Goal: Task Accomplishment & Management: Manage account settings

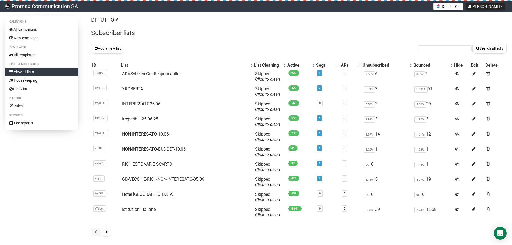
click at [104, 43] on div "DI TUTTO Subscriber lists Add a new list Search all lists List name Single Opt-…" at bounding box center [299, 128] width 416 height 225
click at [104, 44] on button "Add a new list" at bounding box center [107, 48] width 33 height 9
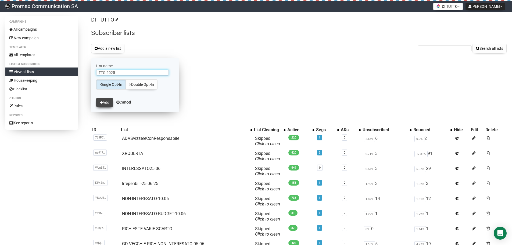
type input "TTG 2025"
click at [98, 102] on button "Add" at bounding box center [104, 102] width 17 height 9
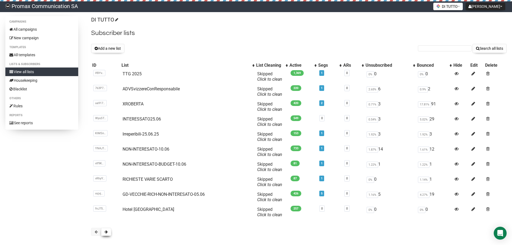
click at [110, 232] on button at bounding box center [106, 232] width 10 height 8
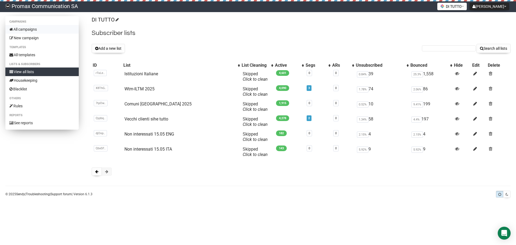
click at [45, 30] on link "All campaigns" at bounding box center [41, 29] width 73 height 9
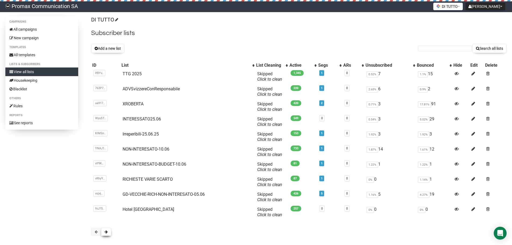
click at [107, 231] on span at bounding box center [106, 232] width 3 height 4
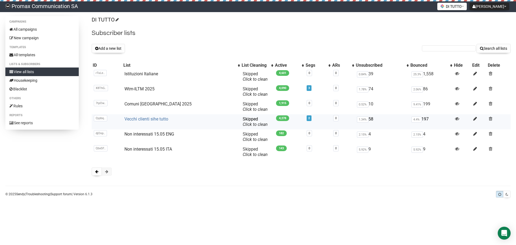
click at [155, 117] on link "Vecchi clienti sihe tutto" at bounding box center [146, 118] width 44 height 5
